Goal: Information Seeking & Learning: Understand process/instructions

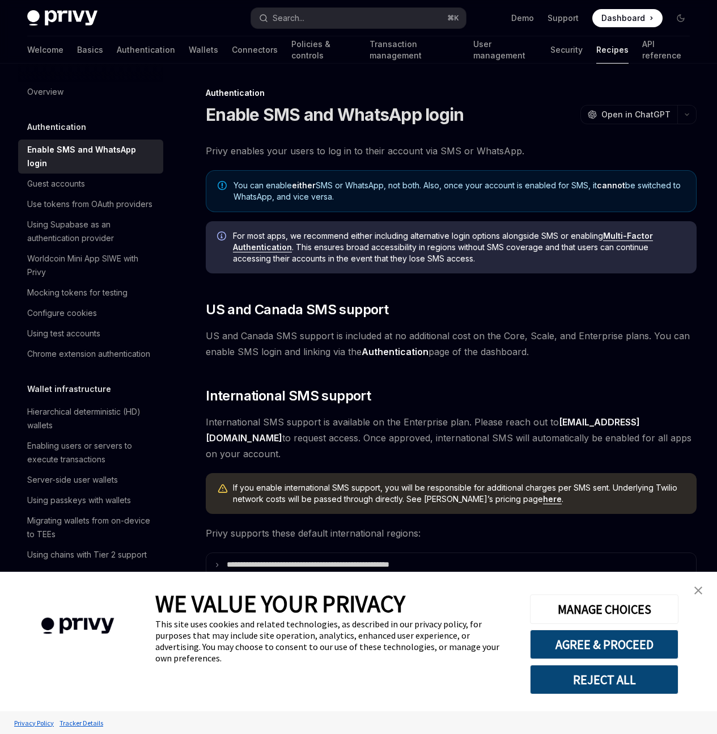
click at [699, 591] on img "close banner" at bounding box center [699, 590] width 8 height 8
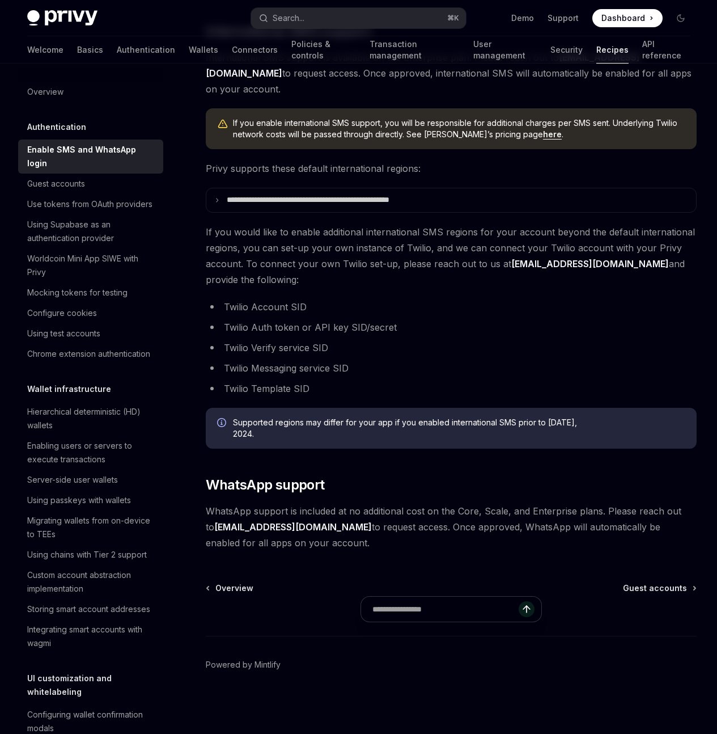
scroll to position [393, 0]
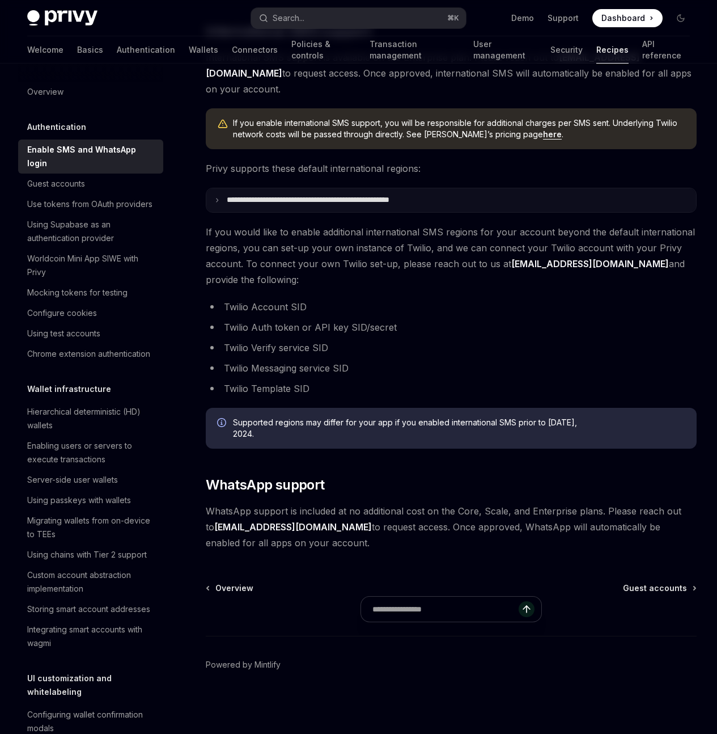
click at [347, 205] on p "**********" at bounding box center [332, 200] width 210 height 10
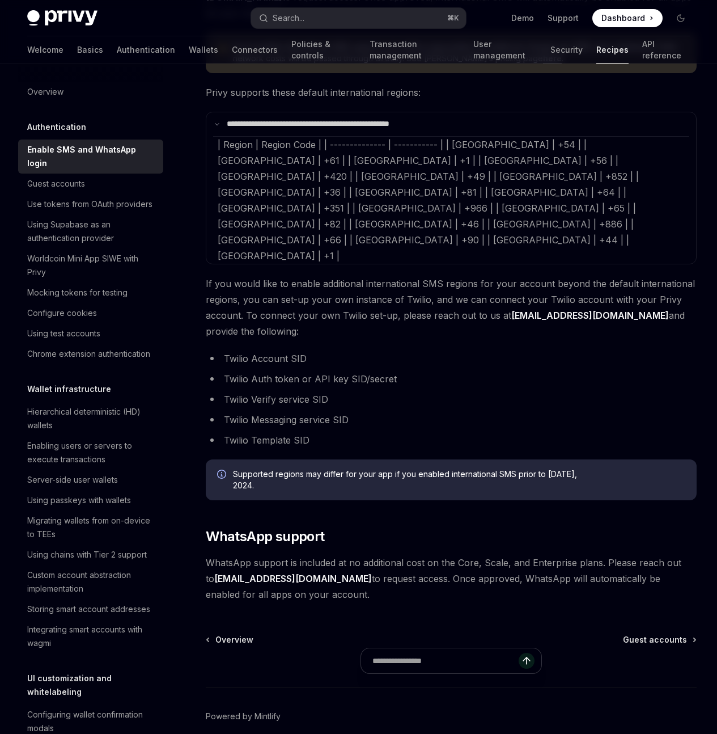
scroll to position [460, 0]
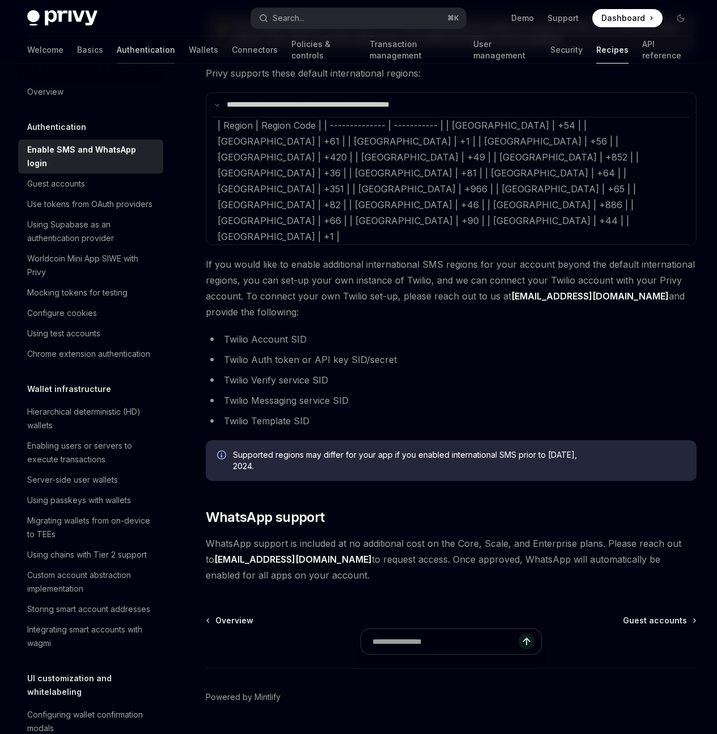
click at [117, 54] on link "Authentication" at bounding box center [146, 49] width 58 height 27
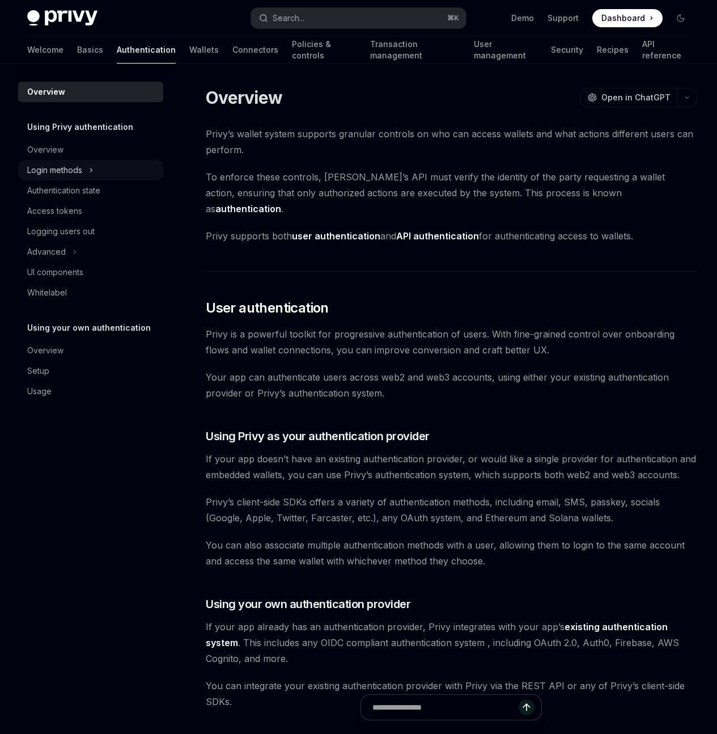
click at [85, 173] on div "Login methods" at bounding box center [90, 170] width 145 height 20
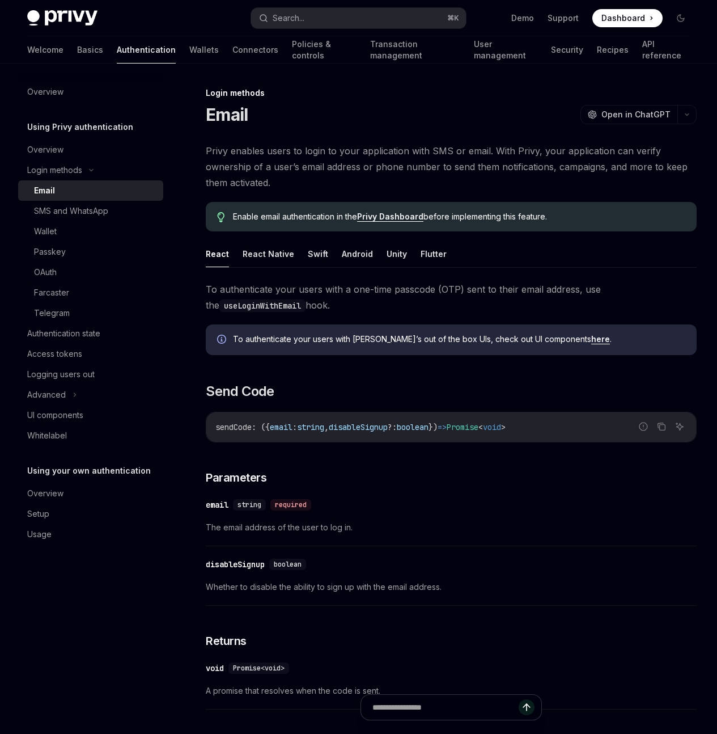
click at [67, 197] on link "Email" at bounding box center [90, 190] width 145 height 20
type textarea "*"
